Goal: Find contact information: Find contact information

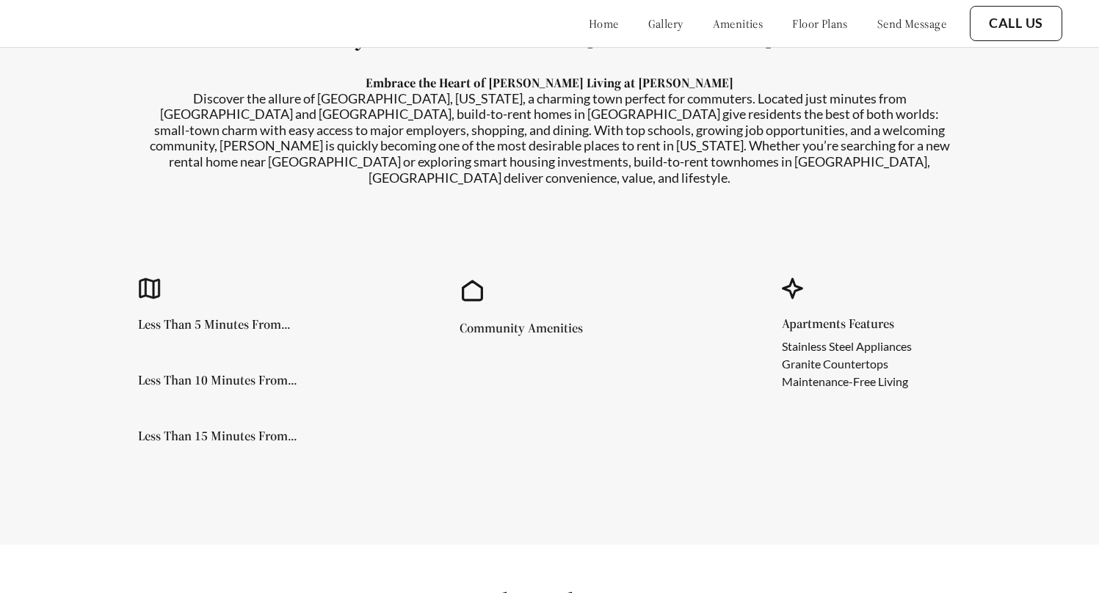
scroll to position [648, 0]
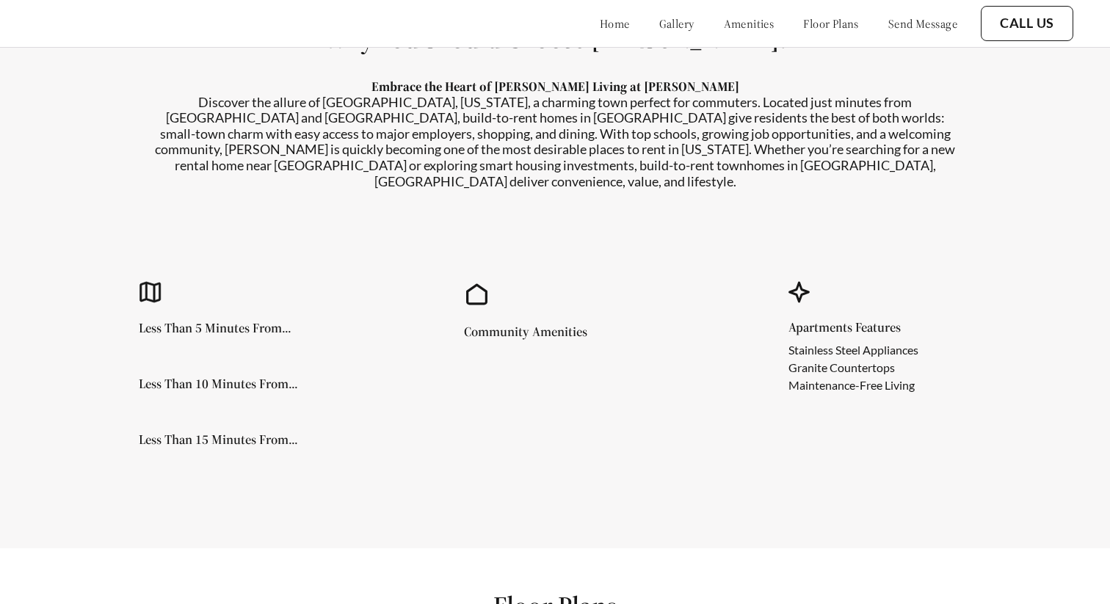
drag, startPoint x: 954, startPoint y: 180, endPoint x: 1027, endPoint y: 181, distance: 72.7
click at [1039, 184] on section "Why You Should Choose Hart Townes! Embrace the Heart of Woodruff Living at Hart…" at bounding box center [555, 252] width 1110 height 592
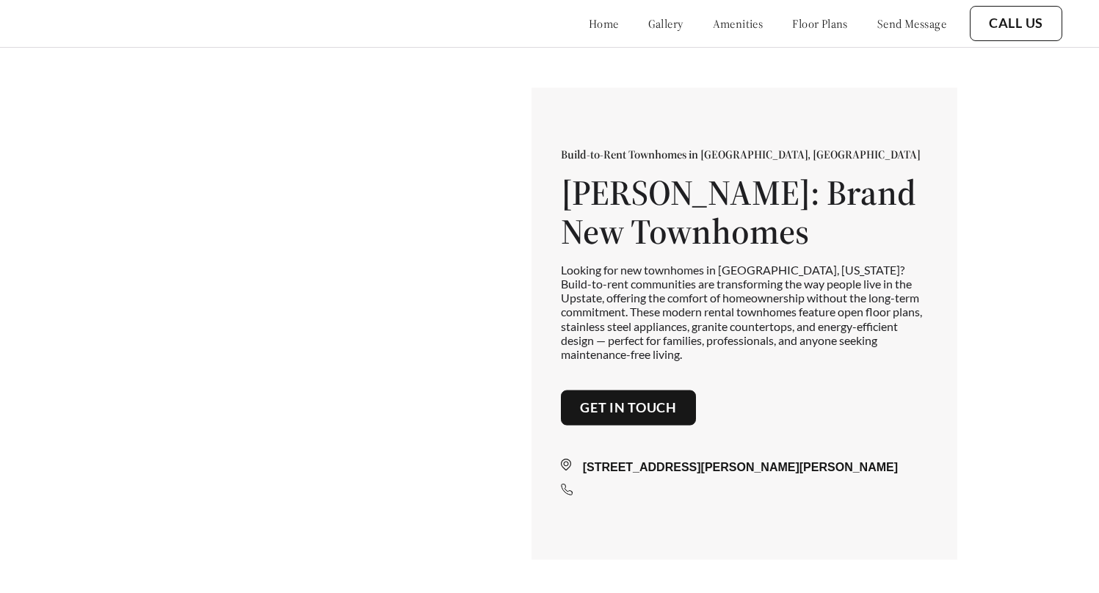
scroll to position [648, 0]
click at [617, 430] on div "[STREET_ADDRESS][PERSON_NAME][PERSON_NAME]" at bounding box center [744, 463] width 367 height 76
click at [628, 416] on link "Get in touch" at bounding box center [628, 408] width 97 height 16
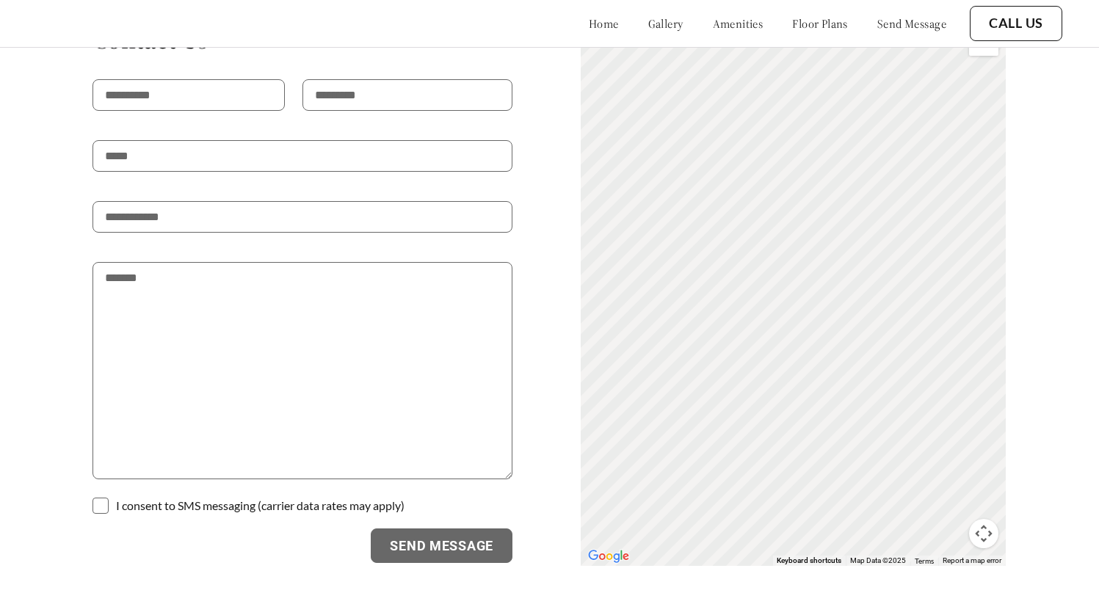
scroll to position [1468, 0]
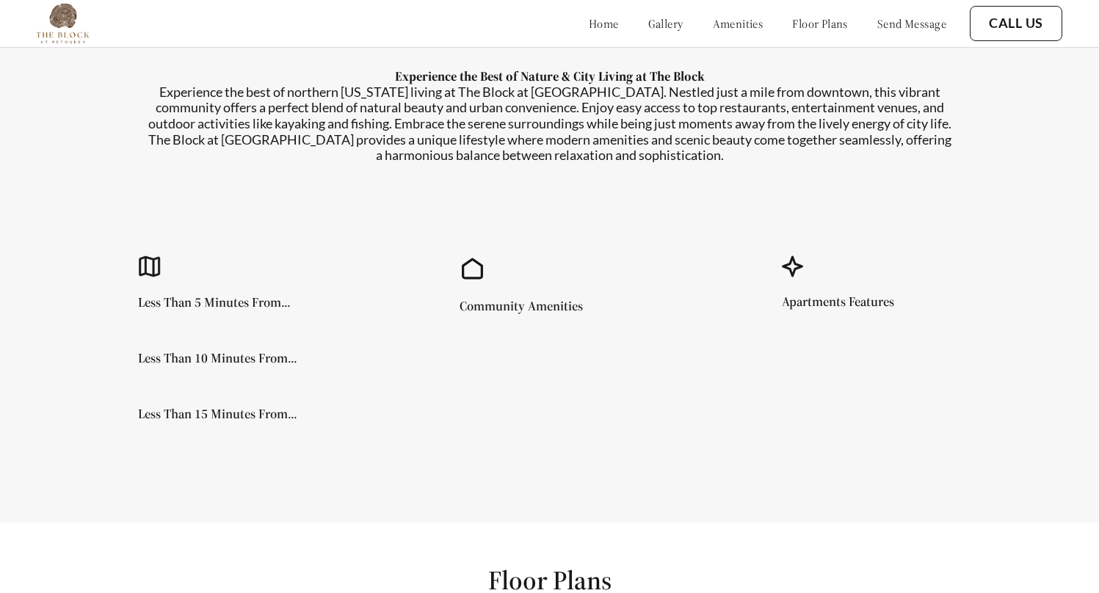
scroll to position [1283, 0]
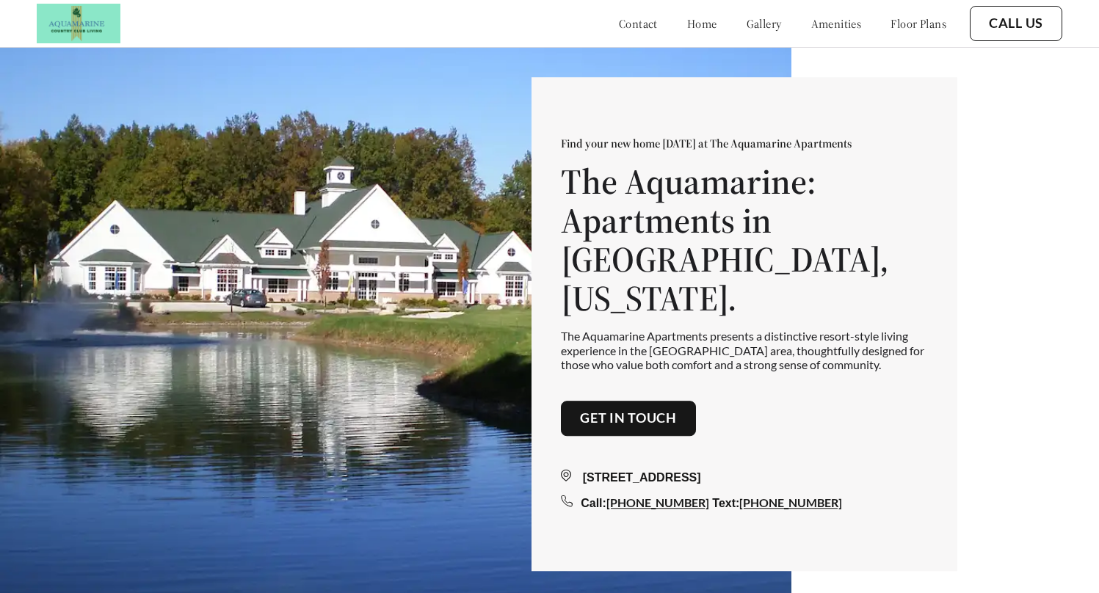
click at [656, 401] on button "Get in touch" at bounding box center [628, 418] width 135 height 35
click at [644, 410] on link "Get in touch" at bounding box center [628, 418] width 97 height 16
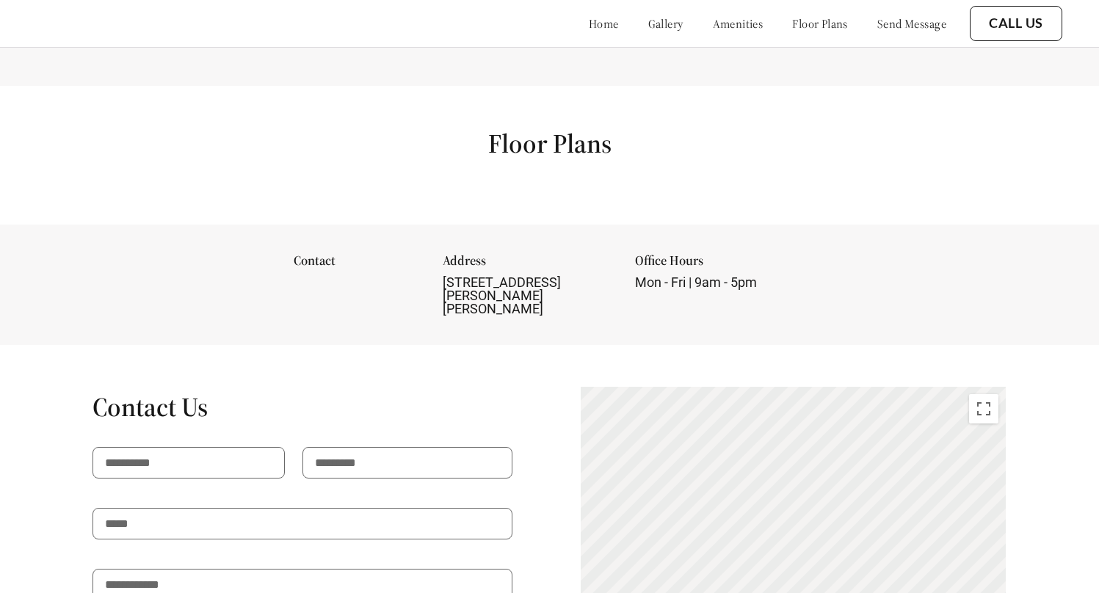
scroll to position [1100, 0]
click at [718, 290] on div "Office Hours Mon - Fri | 9am - 5pm" at bounding box center [720, 284] width 171 height 62
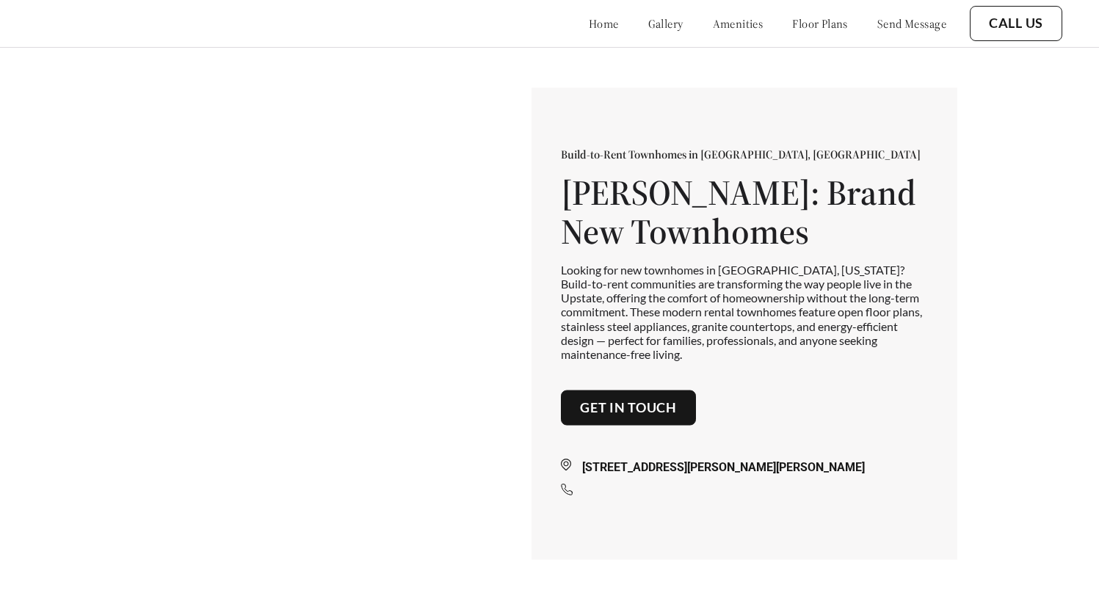
scroll to position [0, 0]
